Goal: Check status: Check status

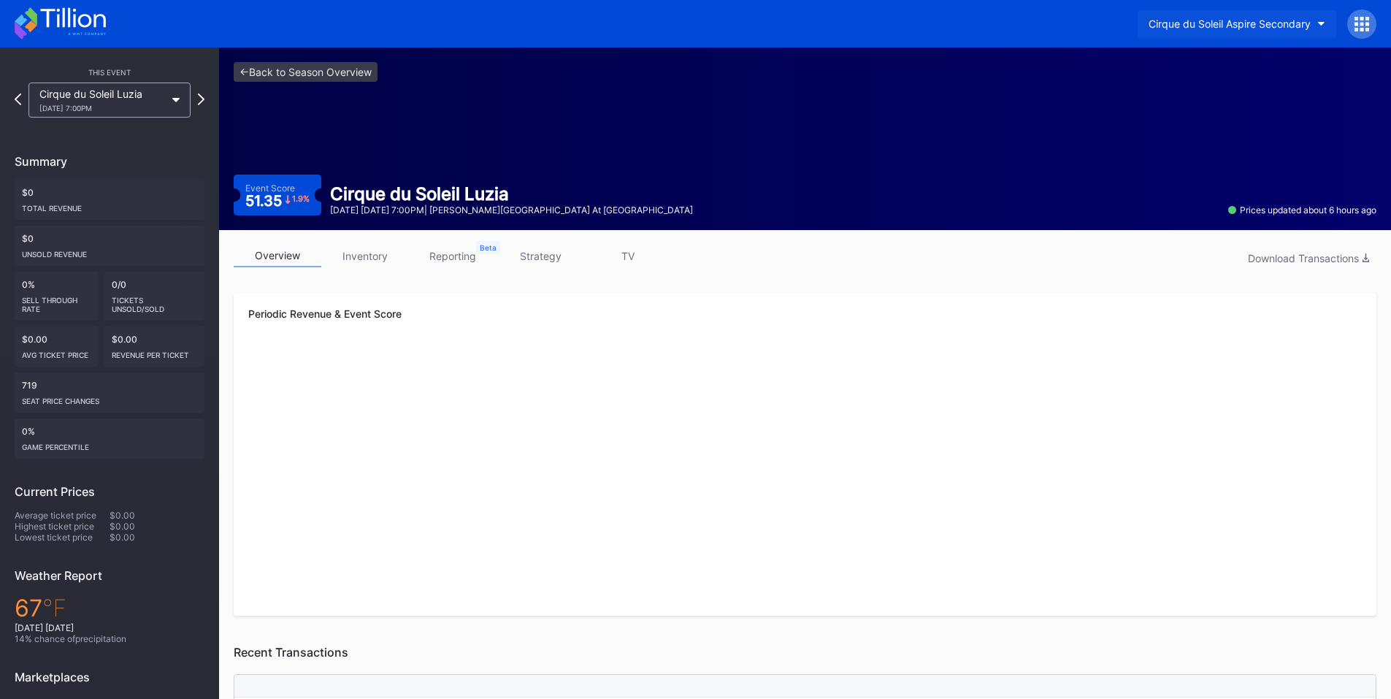
click at [1191, 21] on div "Cirque du Soleil Aspire Secondary" at bounding box center [1230, 24] width 162 height 12
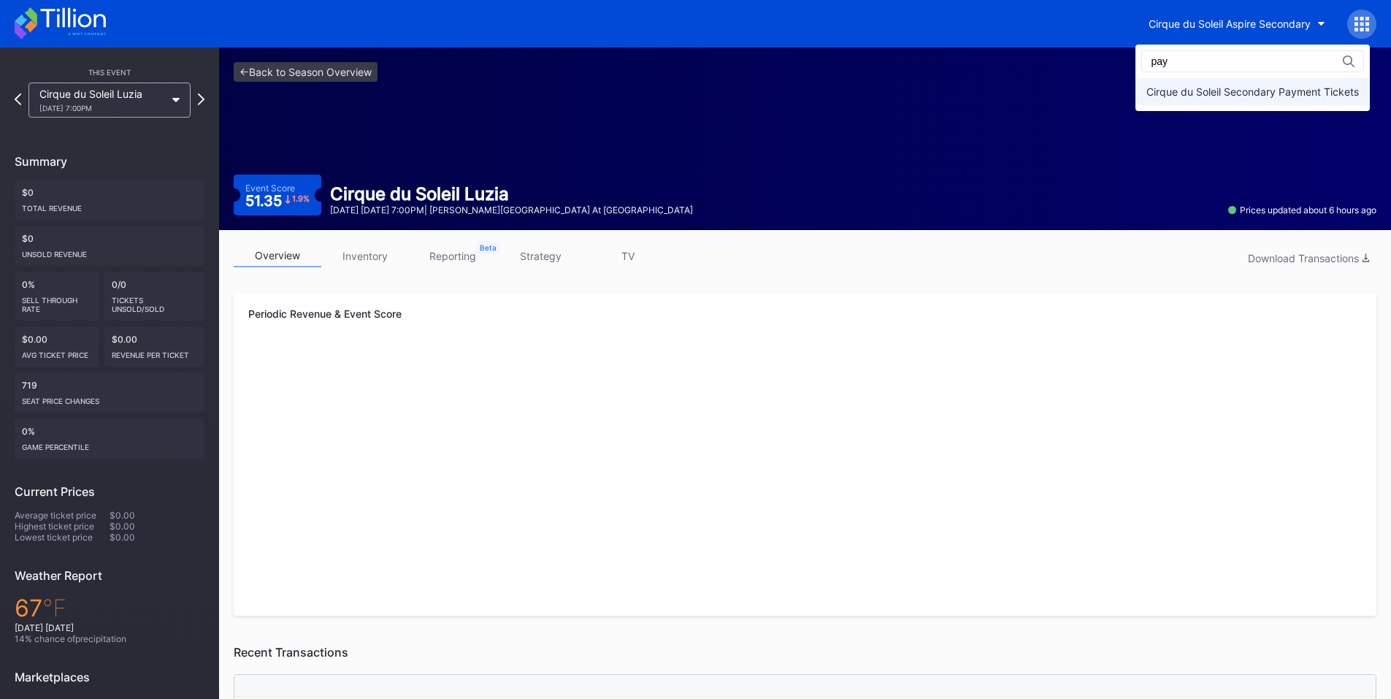
type input "pay"
click at [1173, 87] on div "Cirque du Soleil Secondary Payment Tickets" at bounding box center [1252, 91] width 212 height 12
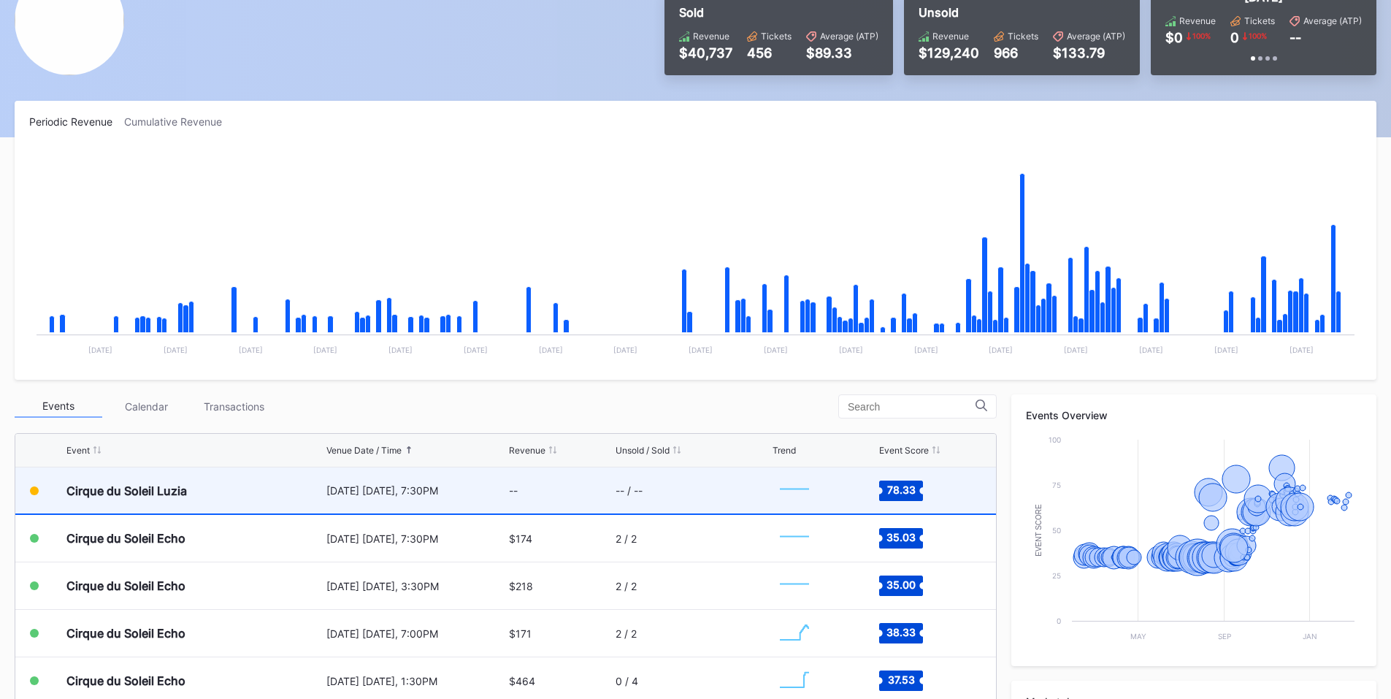
scroll to position [170, 0]
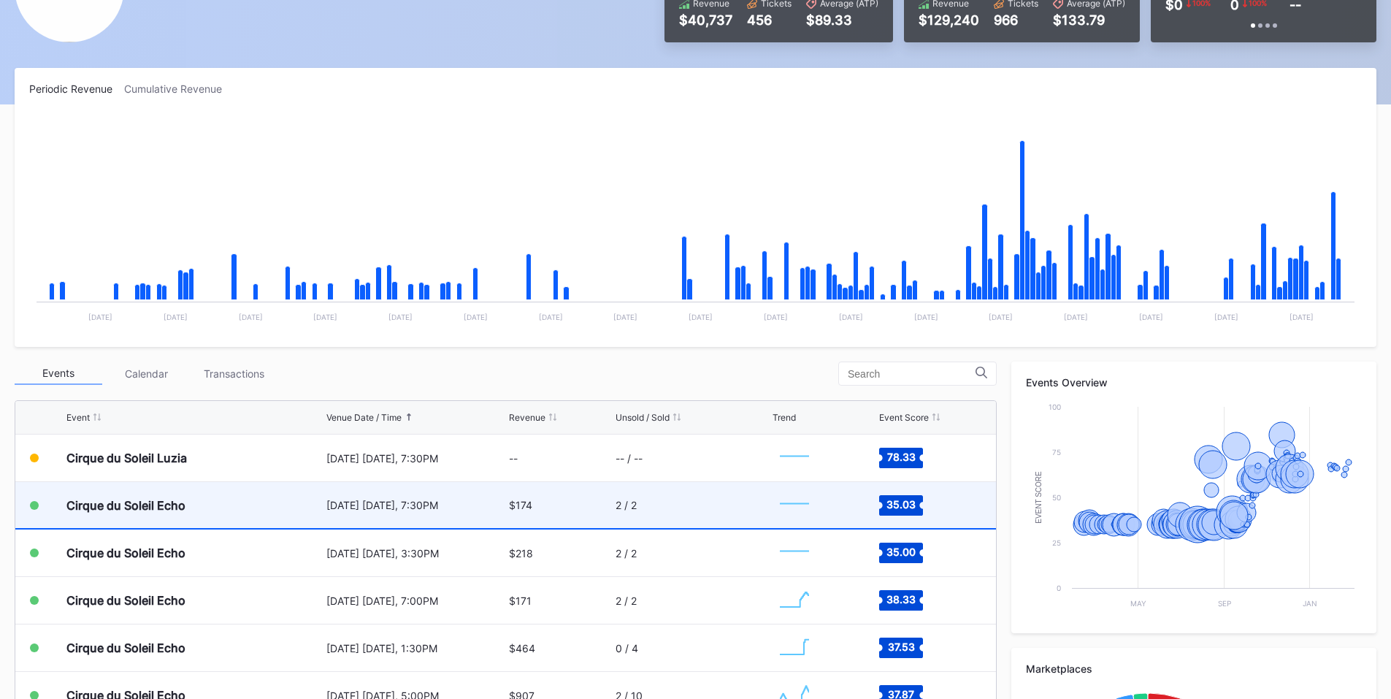
click at [518, 505] on div "$174" at bounding box center [520, 505] width 23 height 12
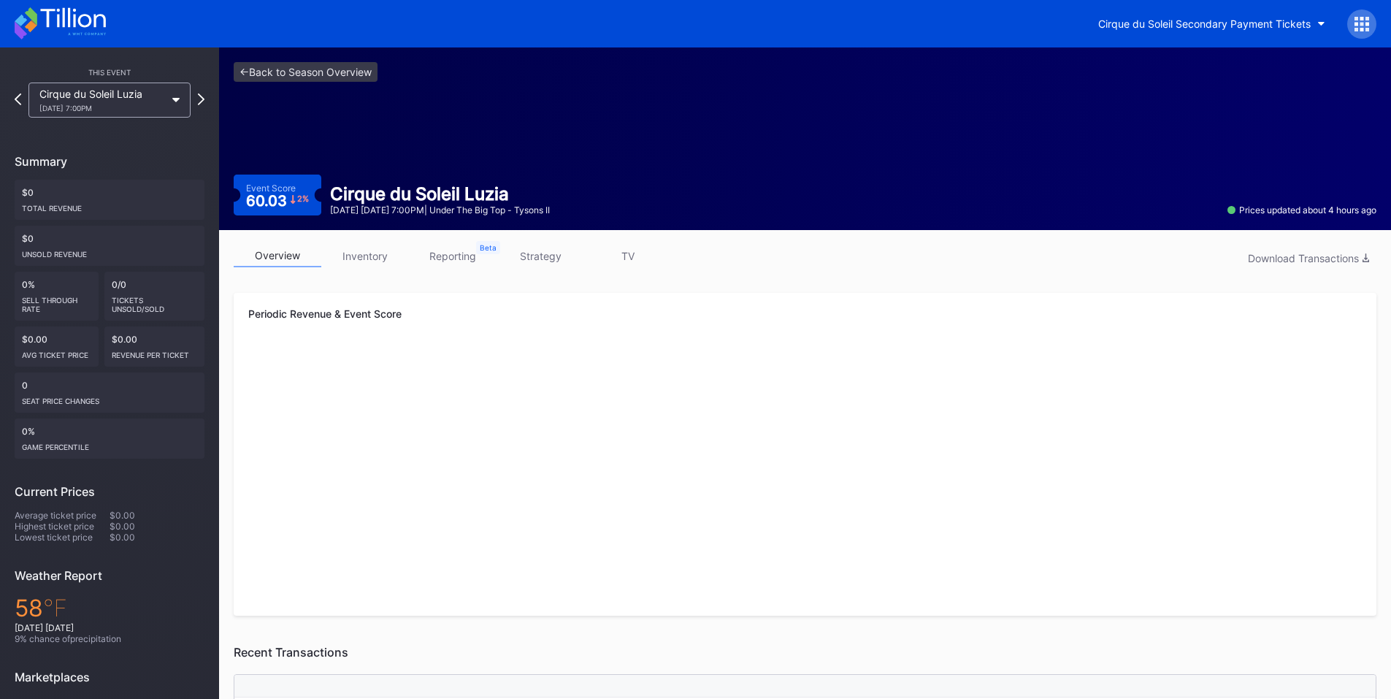
click at [1373, 28] on div at bounding box center [1361, 23] width 29 height 29
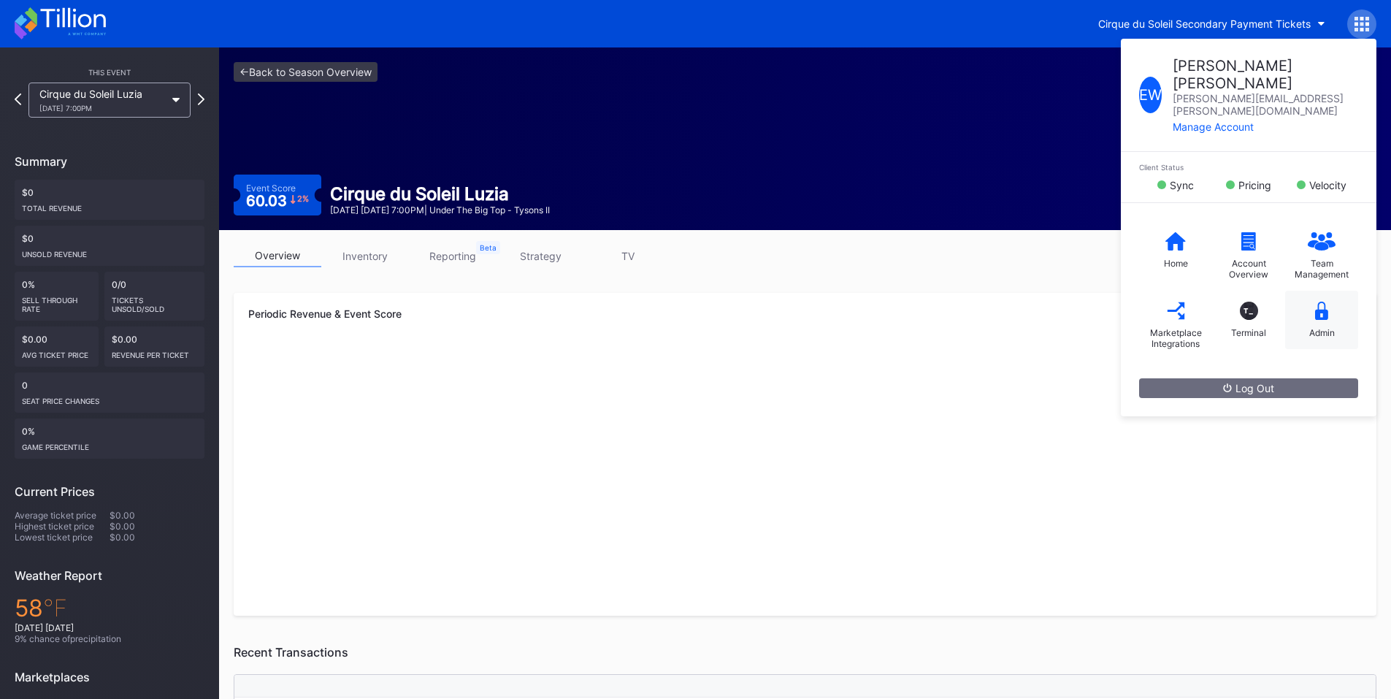
click at [1329, 291] on div "Admin" at bounding box center [1321, 320] width 73 height 58
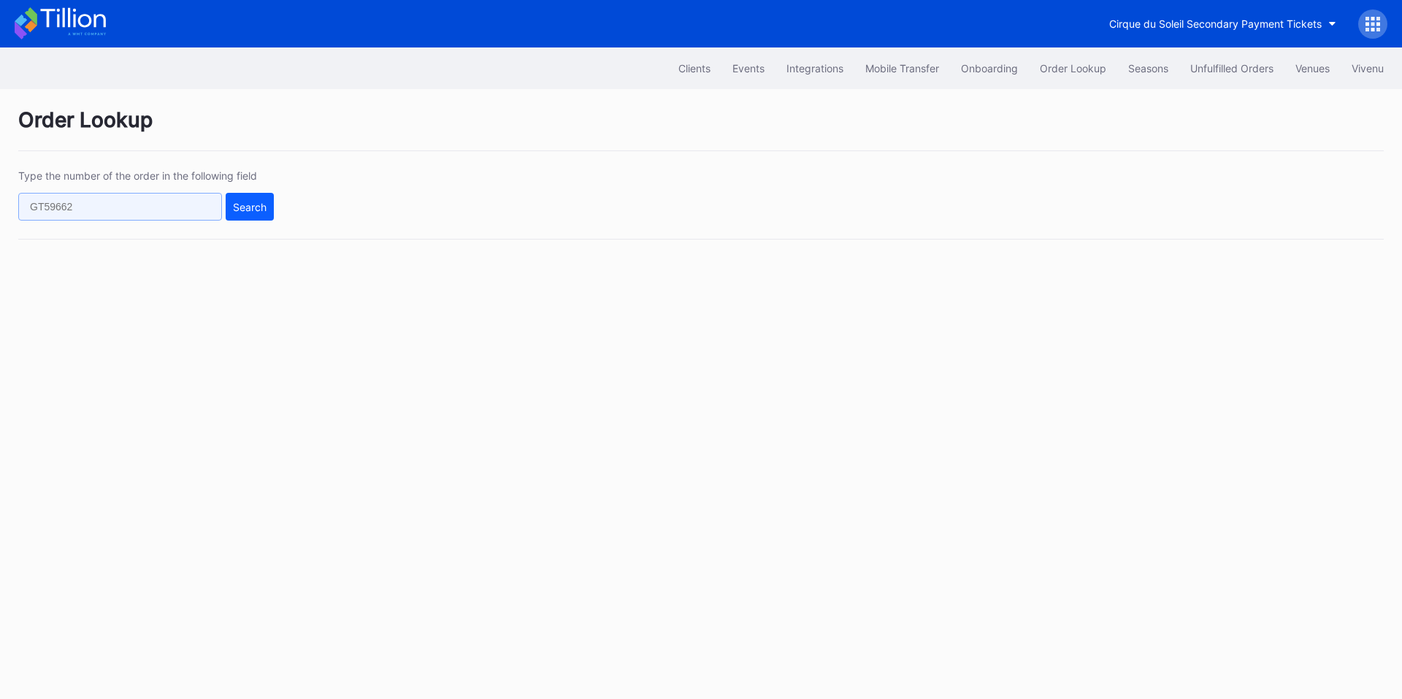
click at [159, 207] on input "text" at bounding box center [120, 207] width 204 height 28
paste input "8e7lsnpdpxq"
click at [238, 201] on div "Search" at bounding box center [250, 207] width 34 height 12
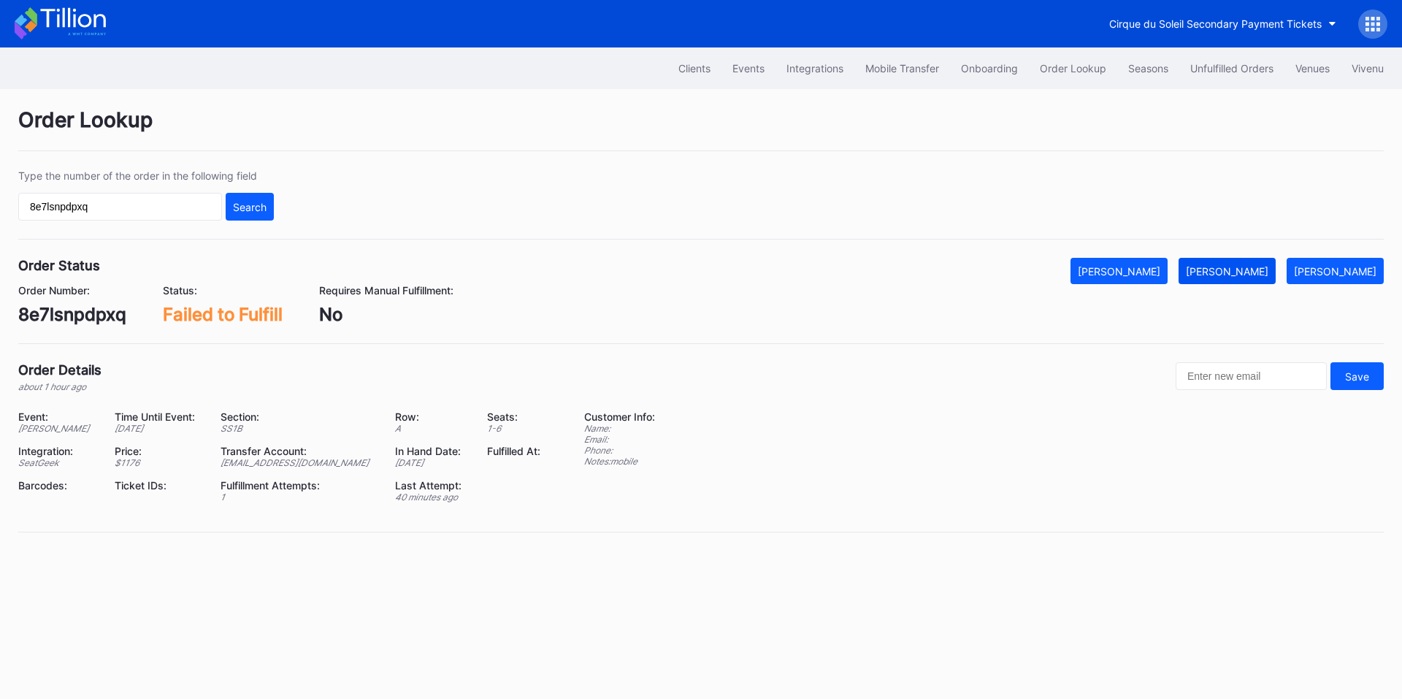
click at [1230, 272] on div "Mark Fulfilled" at bounding box center [1227, 271] width 83 height 12
click at [141, 204] on input "8e7lsnpdpxq" at bounding box center [120, 207] width 204 height 28
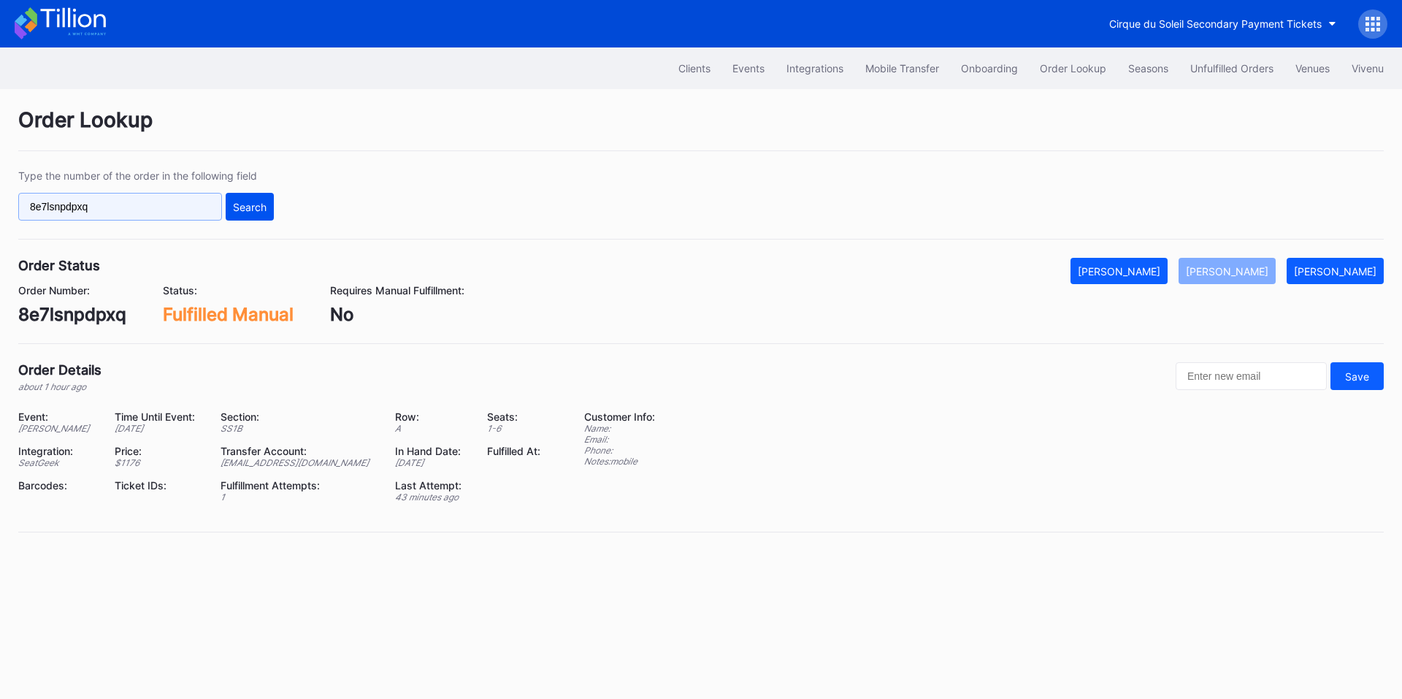
paste input "55831933"
type input "855831933"
click at [254, 214] on button "Search" at bounding box center [250, 207] width 48 height 28
